Goal: Task Accomplishment & Management: Manage account settings

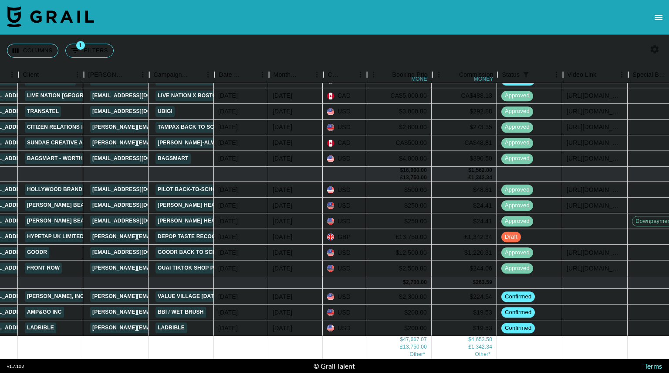
scroll to position [173, 0]
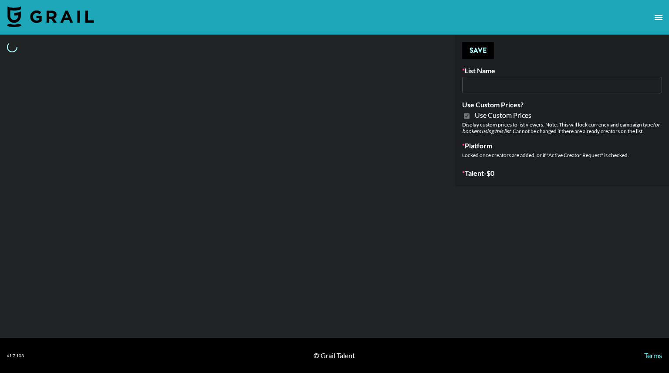
type input "E-Com IG"
checkbox input "true"
select select "Brand"
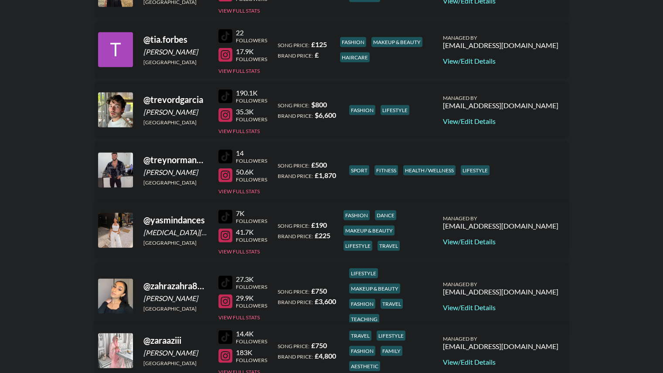
scroll to position [2149, 0]
drag, startPoint x: 223, startPoint y: 236, endPoint x: 514, endPoint y: 244, distance: 290.8
click at [514, 244] on link "View/Edit Details" at bounding box center [500, 241] width 115 height 9
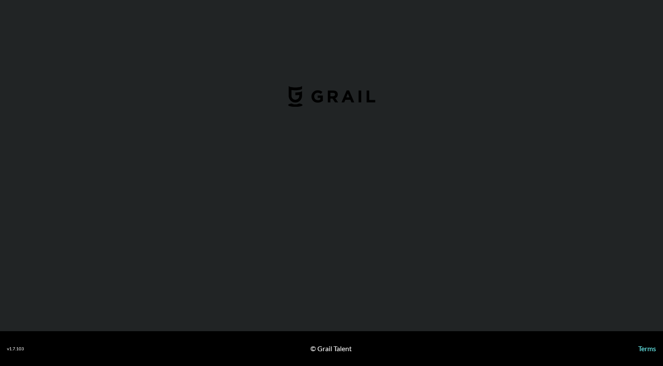
select select "GBP"
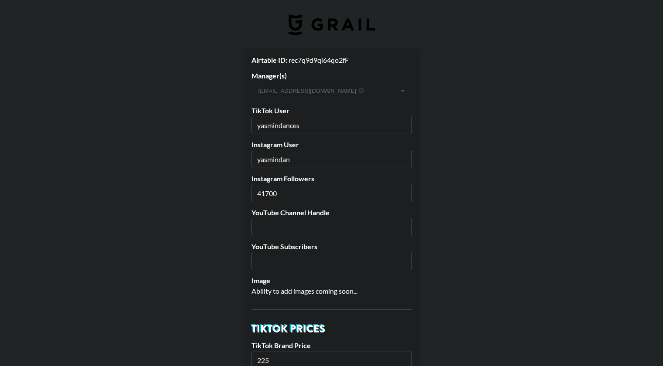
click at [326, 124] on input "yasmindances" at bounding box center [331, 125] width 160 height 17
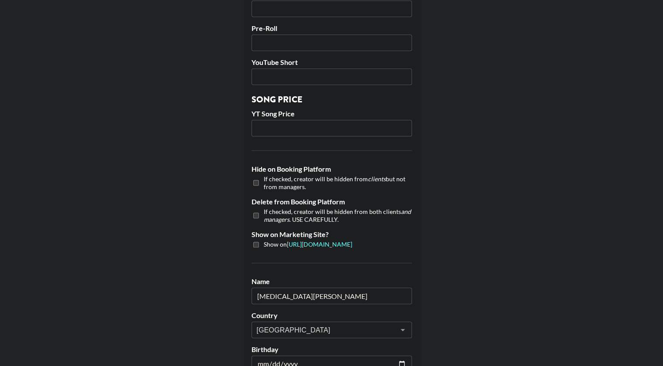
scroll to position [816, 0]
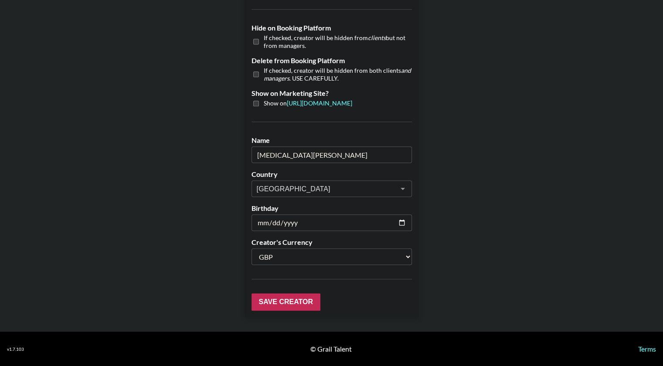
type input "yasmindan"
click at [300, 305] on input "Save Creator" at bounding box center [285, 301] width 69 height 17
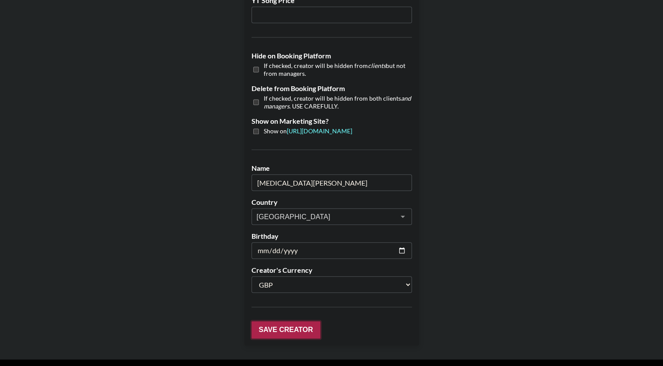
scroll to position [844, 0]
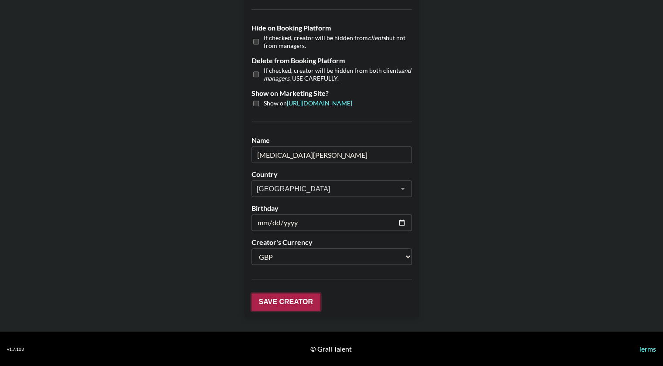
click at [272, 305] on input "Save Creator" at bounding box center [285, 301] width 69 height 17
